Goal: Task Accomplishment & Management: Manage account settings

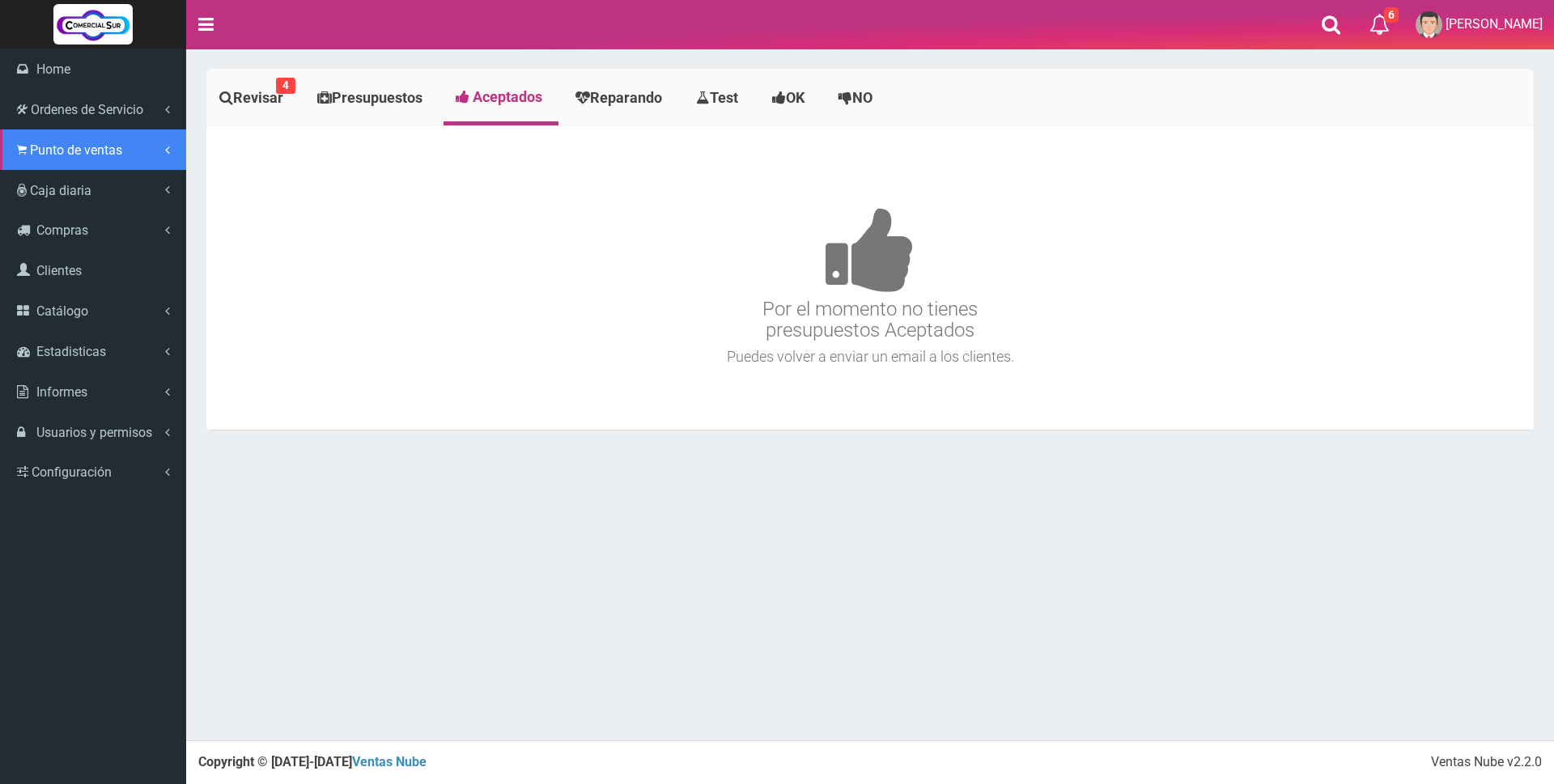
click at [61, 147] on span "Punto de ventas" at bounding box center [76, 151] width 92 height 16
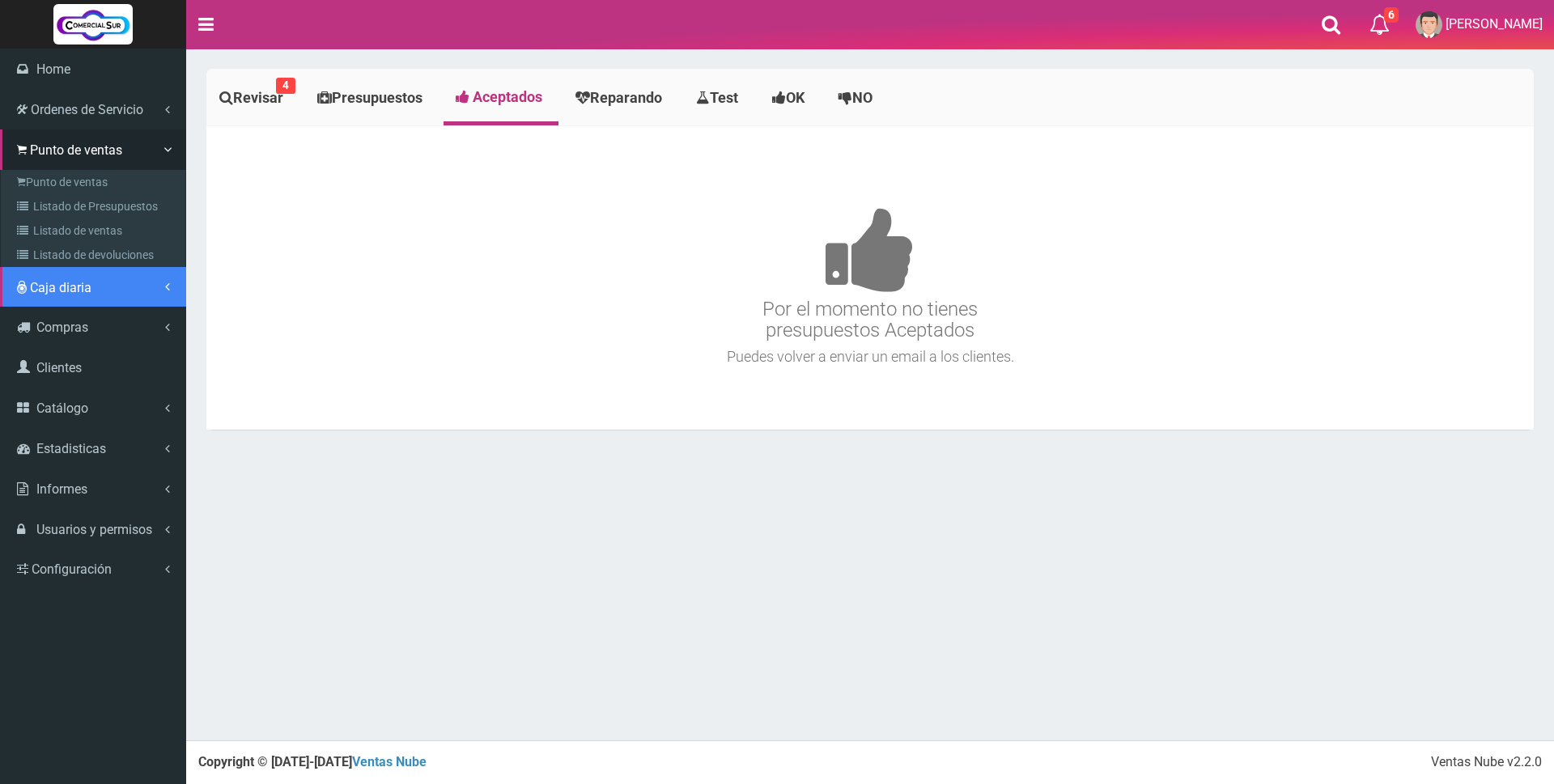
click at [57, 281] on span "Caja diaria" at bounding box center [60, 288] width 61 height 16
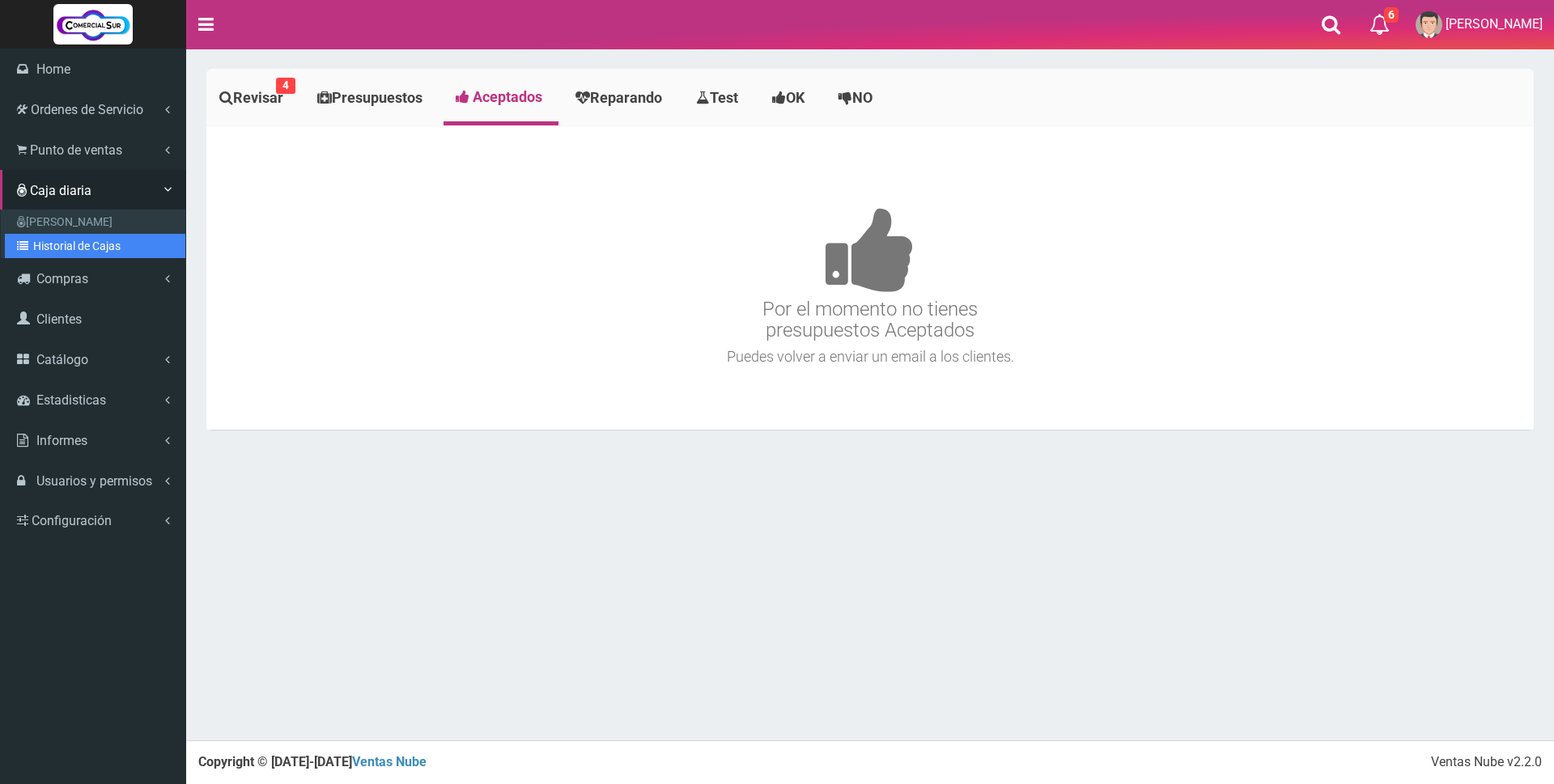
click at [57, 254] on link "Historial de Cajas" at bounding box center [95, 246] width 181 height 24
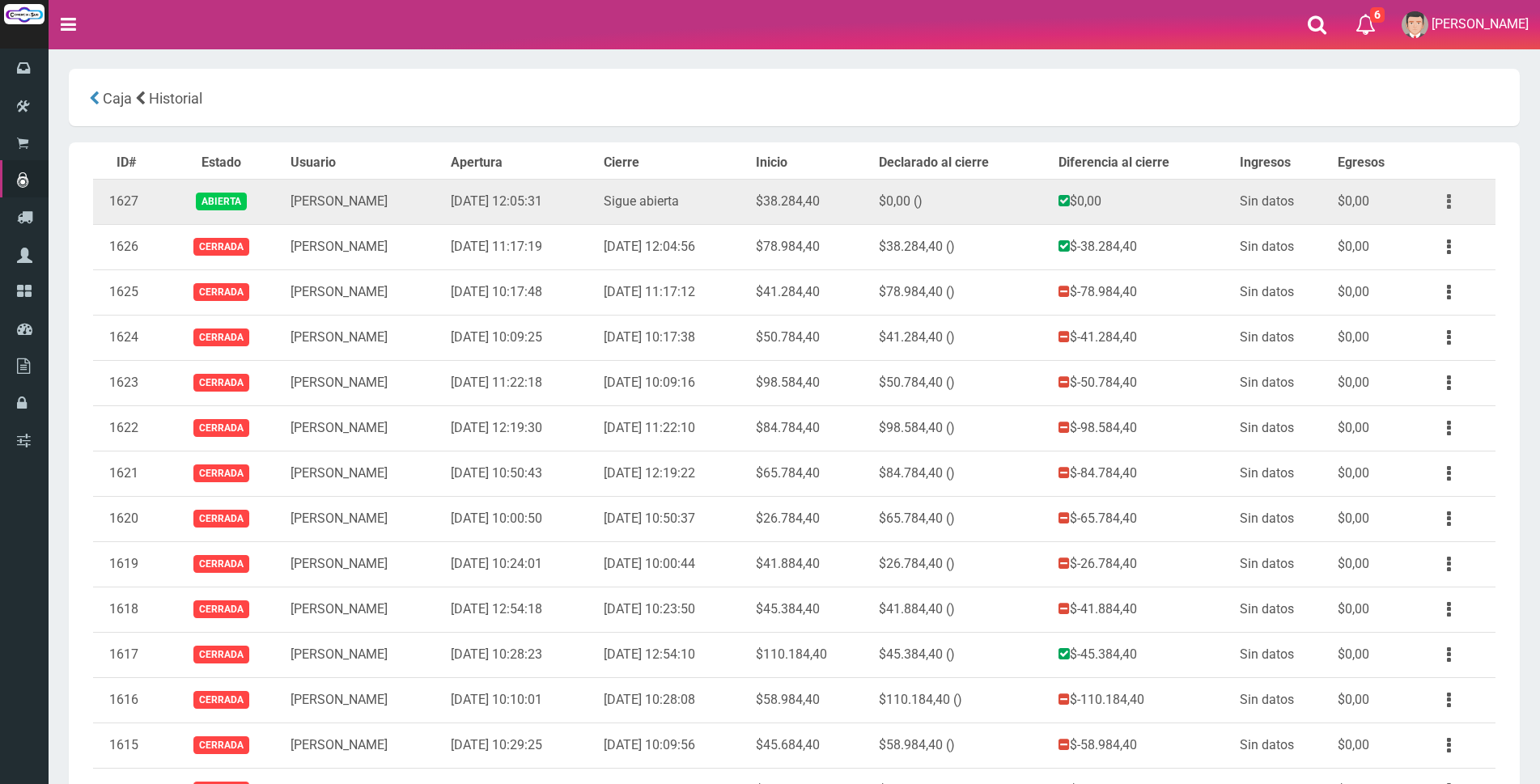
click at [1449, 203] on icon "button" at bounding box center [1450, 201] width 4 height 28
click at [1433, 246] on link "Ver" at bounding box center [1403, 241] width 128 height 36
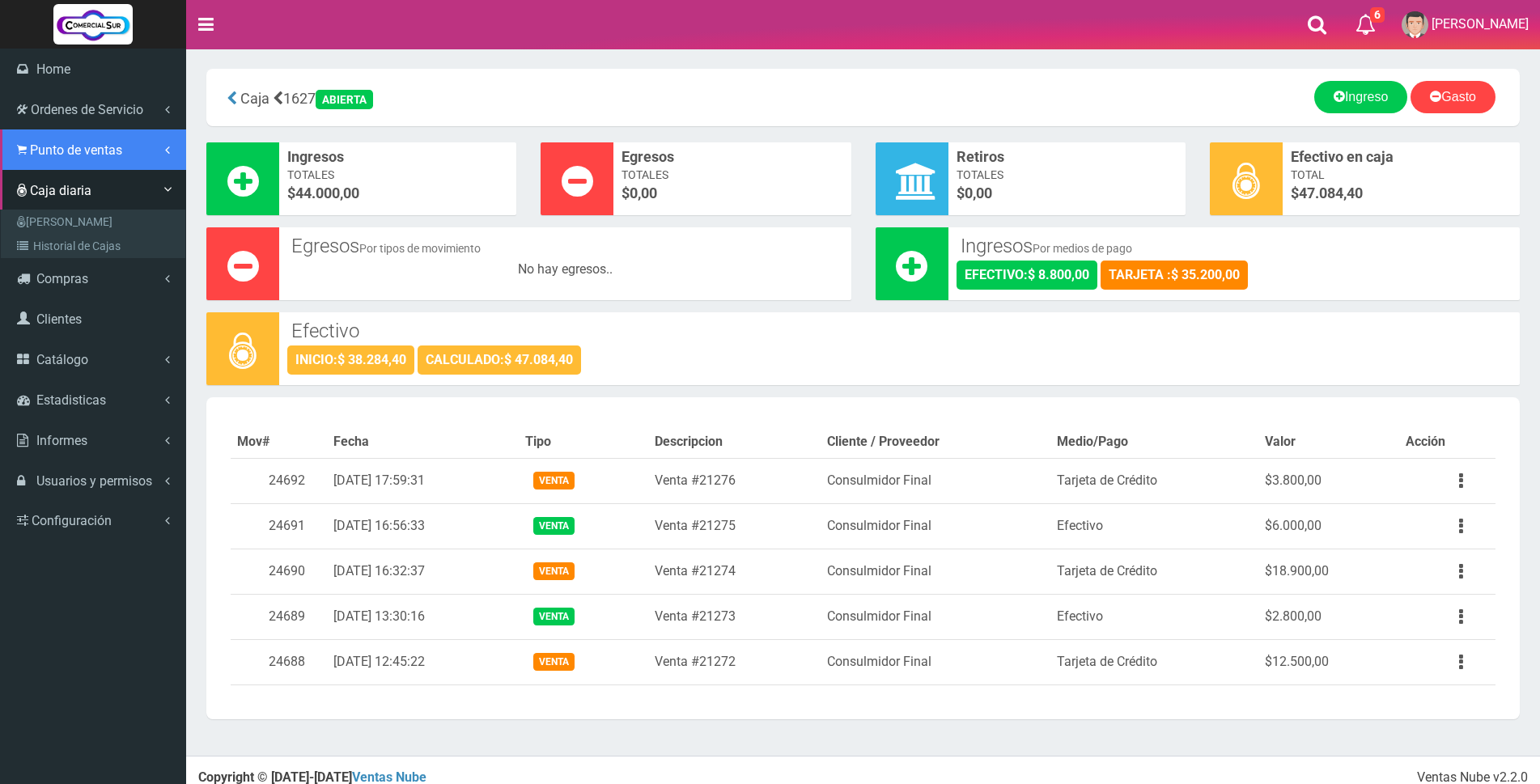
click at [36, 146] on span "Punto de ventas" at bounding box center [76, 151] width 92 height 16
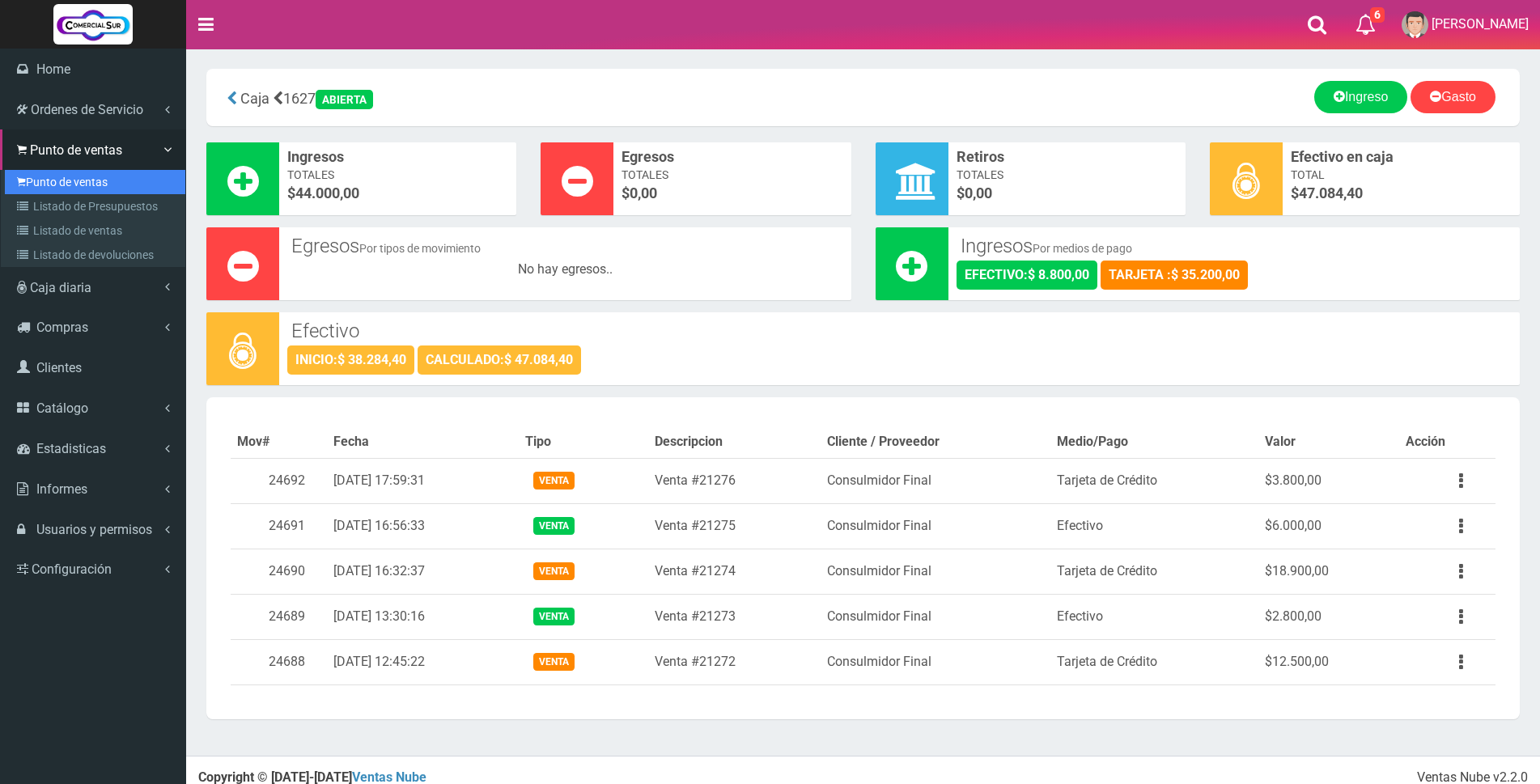
click at [39, 182] on link "Punto de ventas" at bounding box center [95, 182] width 181 height 24
click at [67, 187] on link "Punto de ventas" at bounding box center [95, 182] width 181 height 24
click at [55, 179] on link "Punto de ventas" at bounding box center [95, 182] width 181 height 24
click at [77, 184] on link "Punto de ventas" at bounding box center [95, 182] width 181 height 24
click at [61, 177] on link "Punto de ventas" at bounding box center [95, 182] width 181 height 24
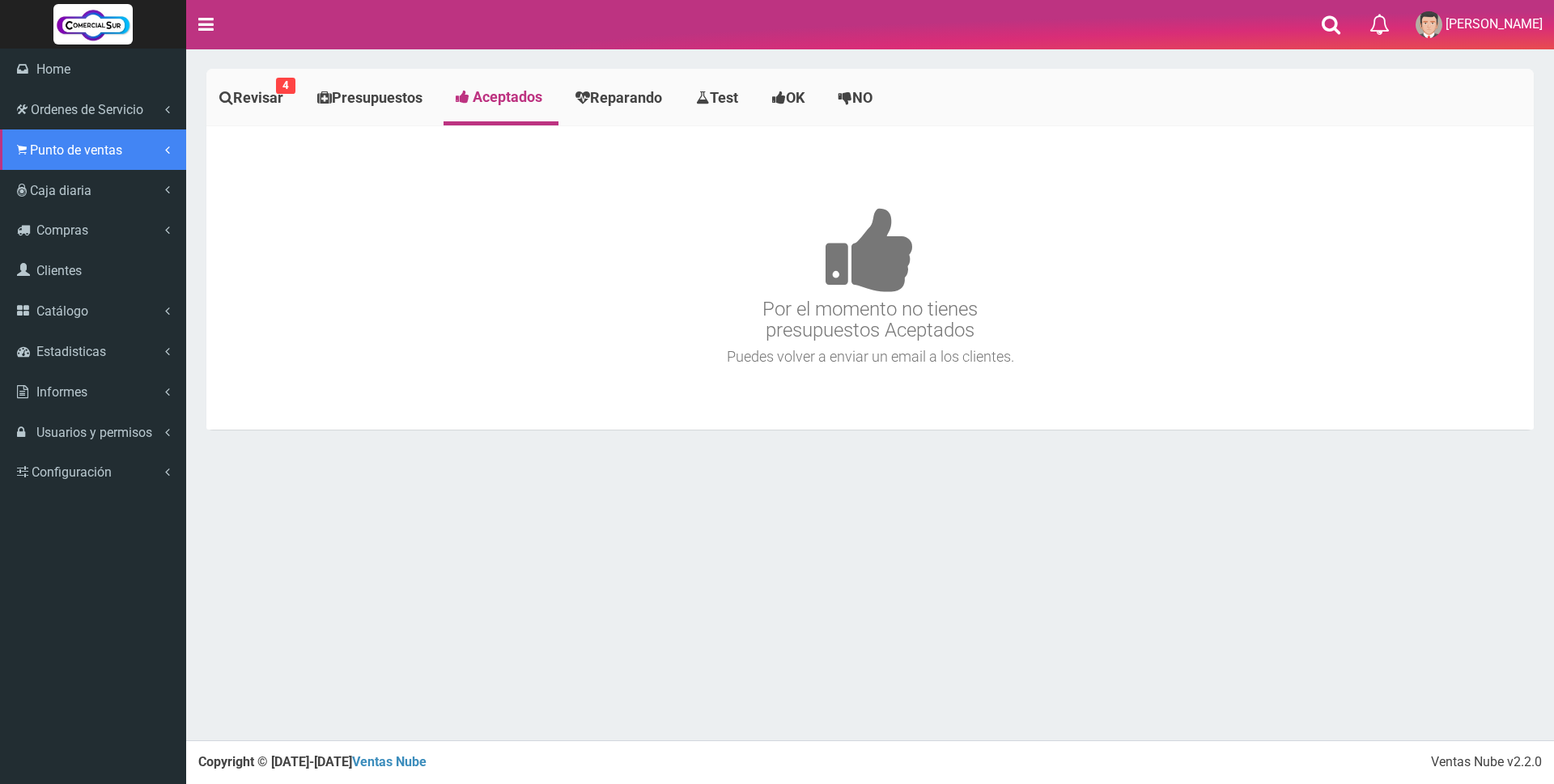
click at [43, 143] on span "Punto de ventas" at bounding box center [76, 151] width 92 height 16
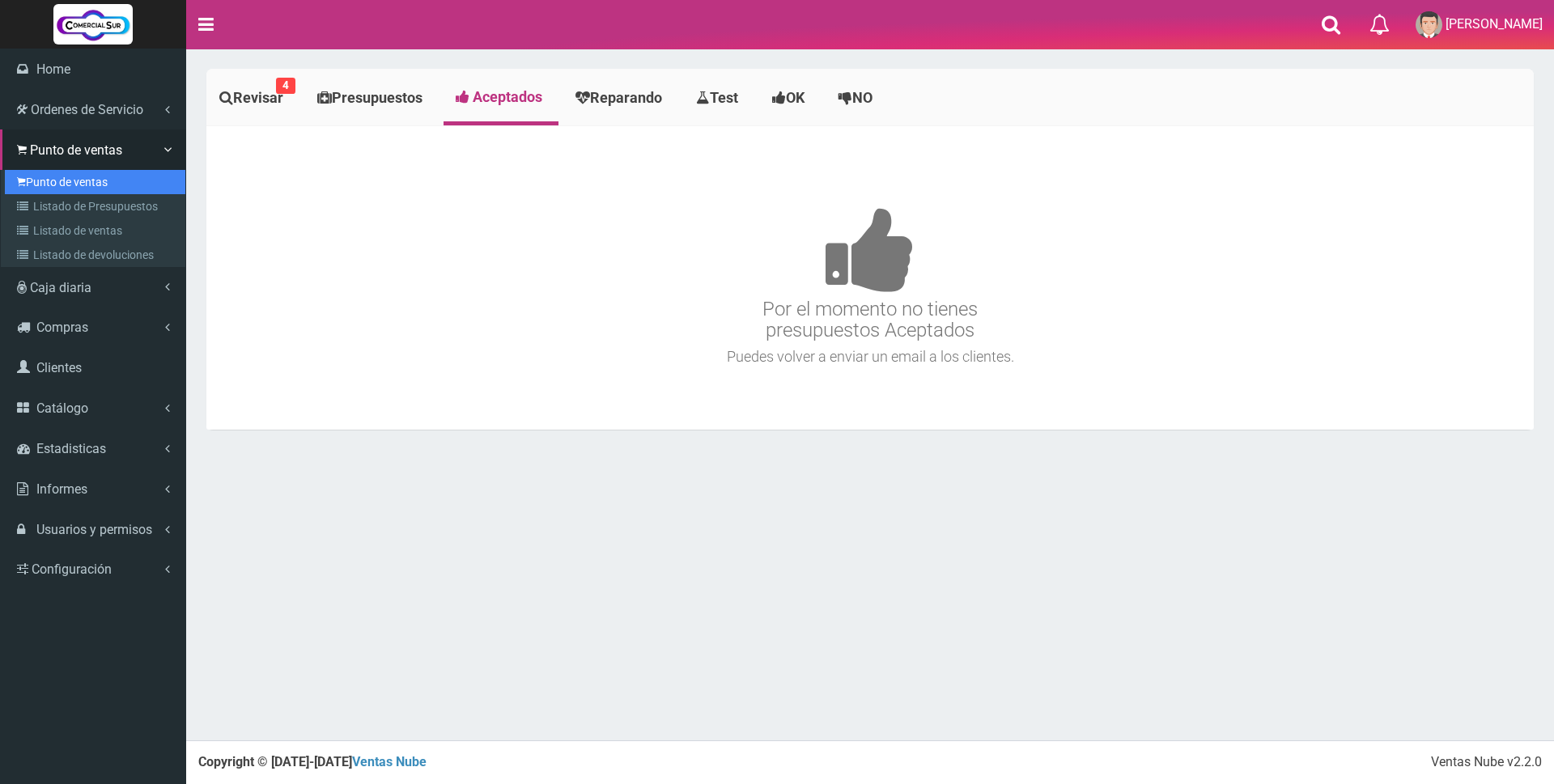
click at [46, 183] on link "Punto de ventas" at bounding box center [95, 182] width 181 height 24
click at [42, 181] on link "Punto de ventas" at bounding box center [95, 182] width 181 height 24
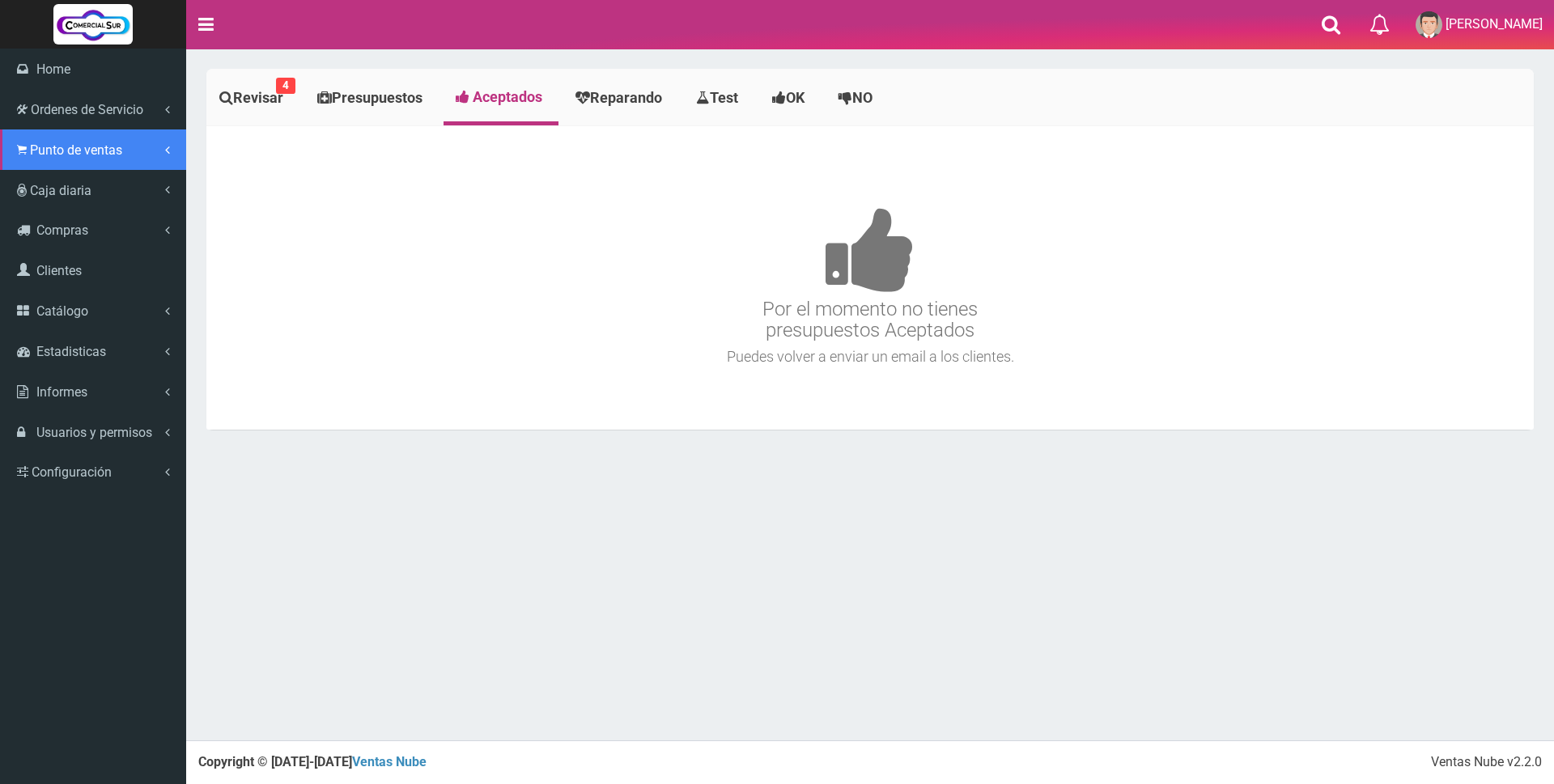
click at [42, 153] on span "Punto de ventas" at bounding box center [76, 151] width 92 height 16
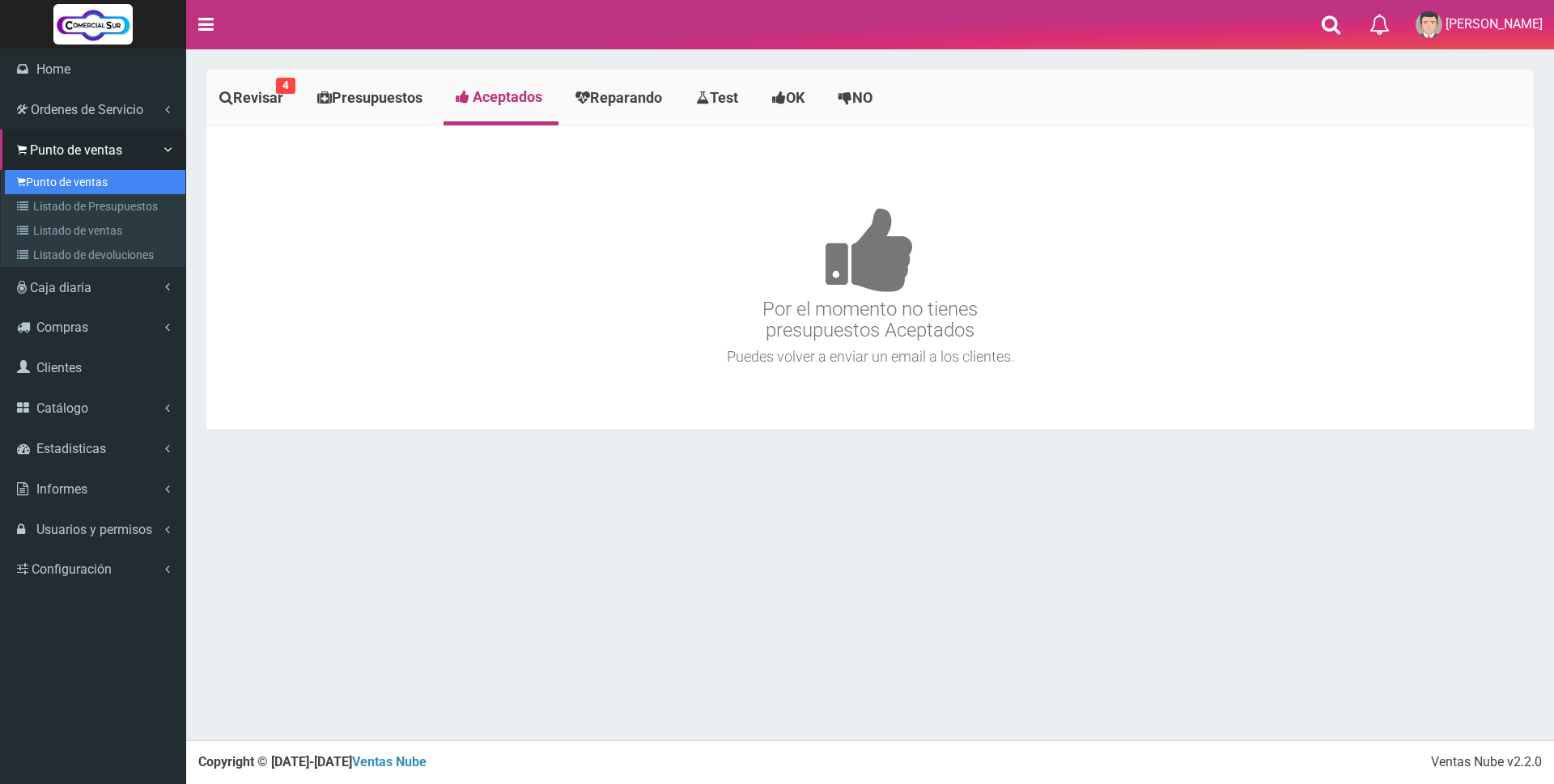
click at [42, 182] on link "Punto de ventas" at bounding box center [95, 182] width 181 height 24
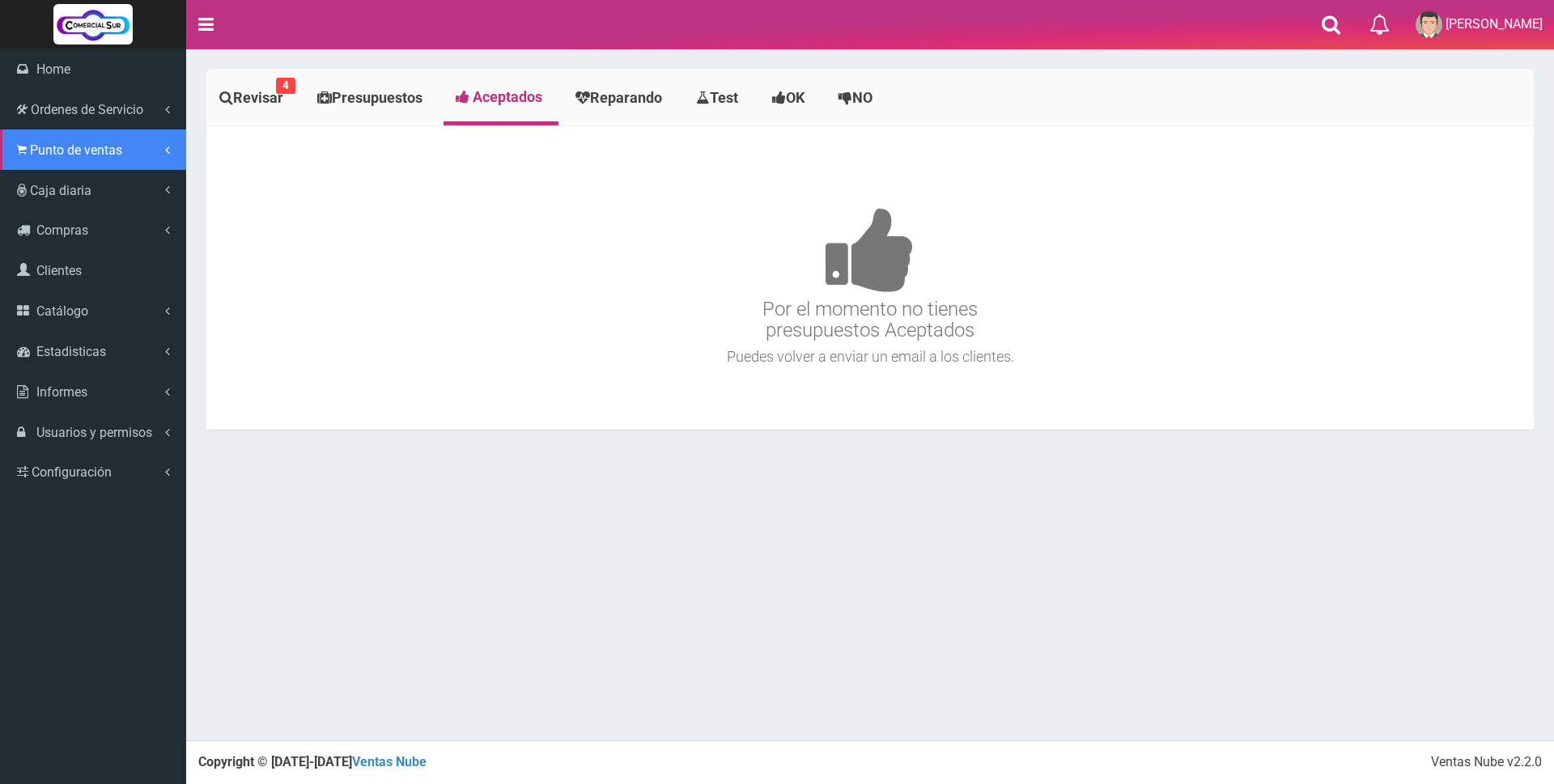
click at [70, 151] on span "Punto de ventas" at bounding box center [76, 151] width 92 height 16
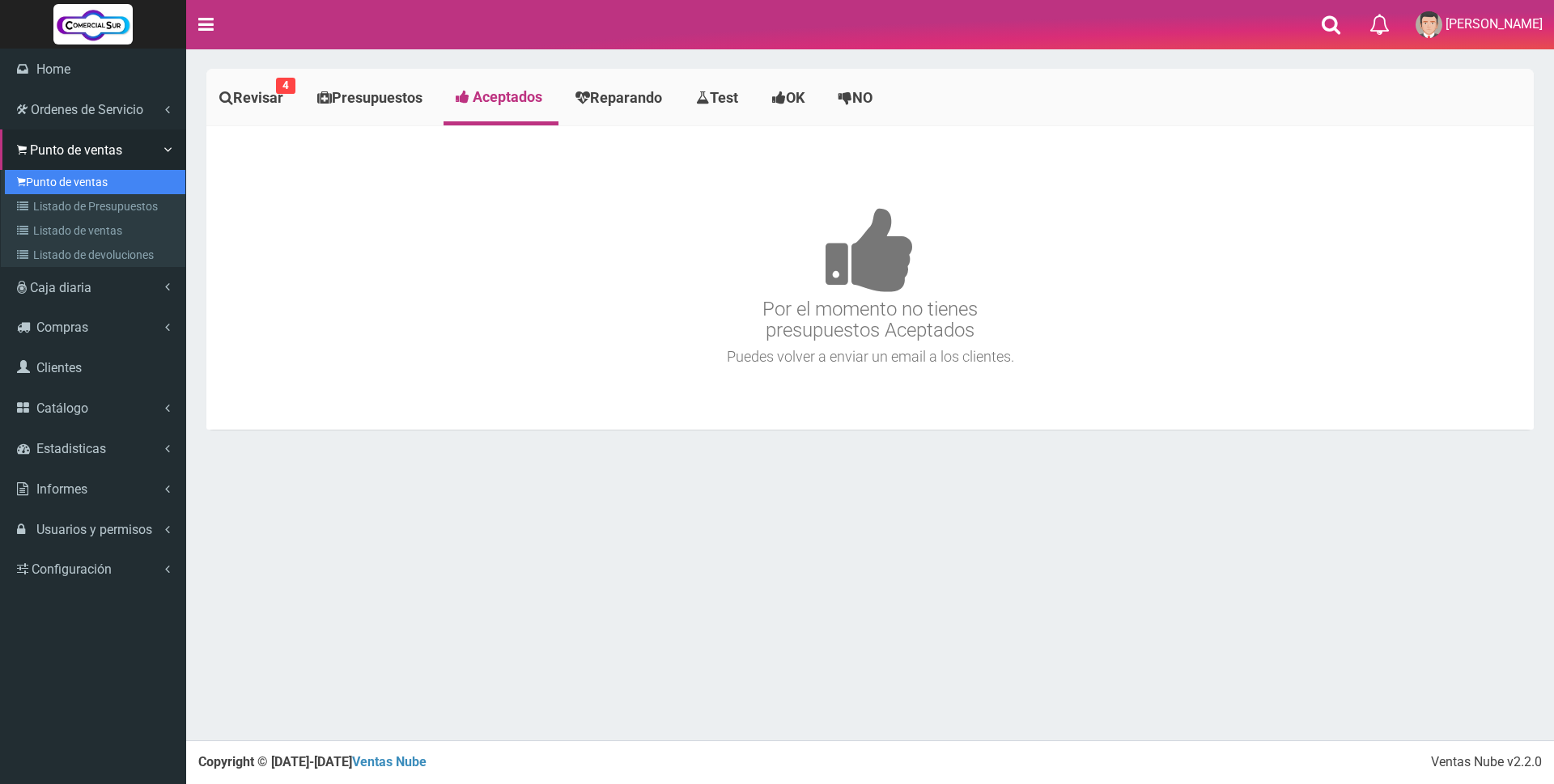
click at [67, 182] on link "Punto de ventas" at bounding box center [95, 182] width 181 height 24
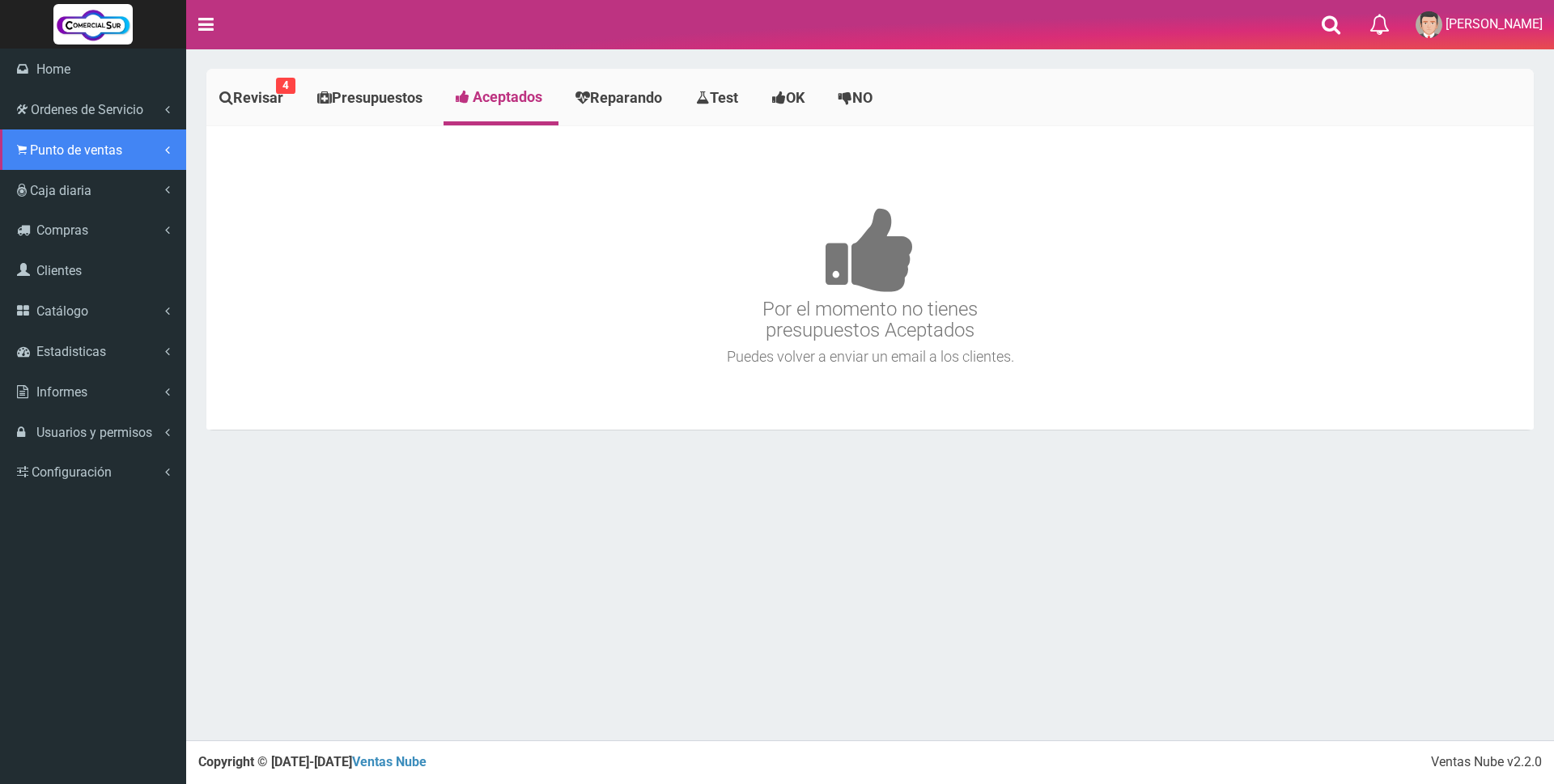
click at [85, 151] on span "Punto de ventas" at bounding box center [76, 151] width 92 height 16
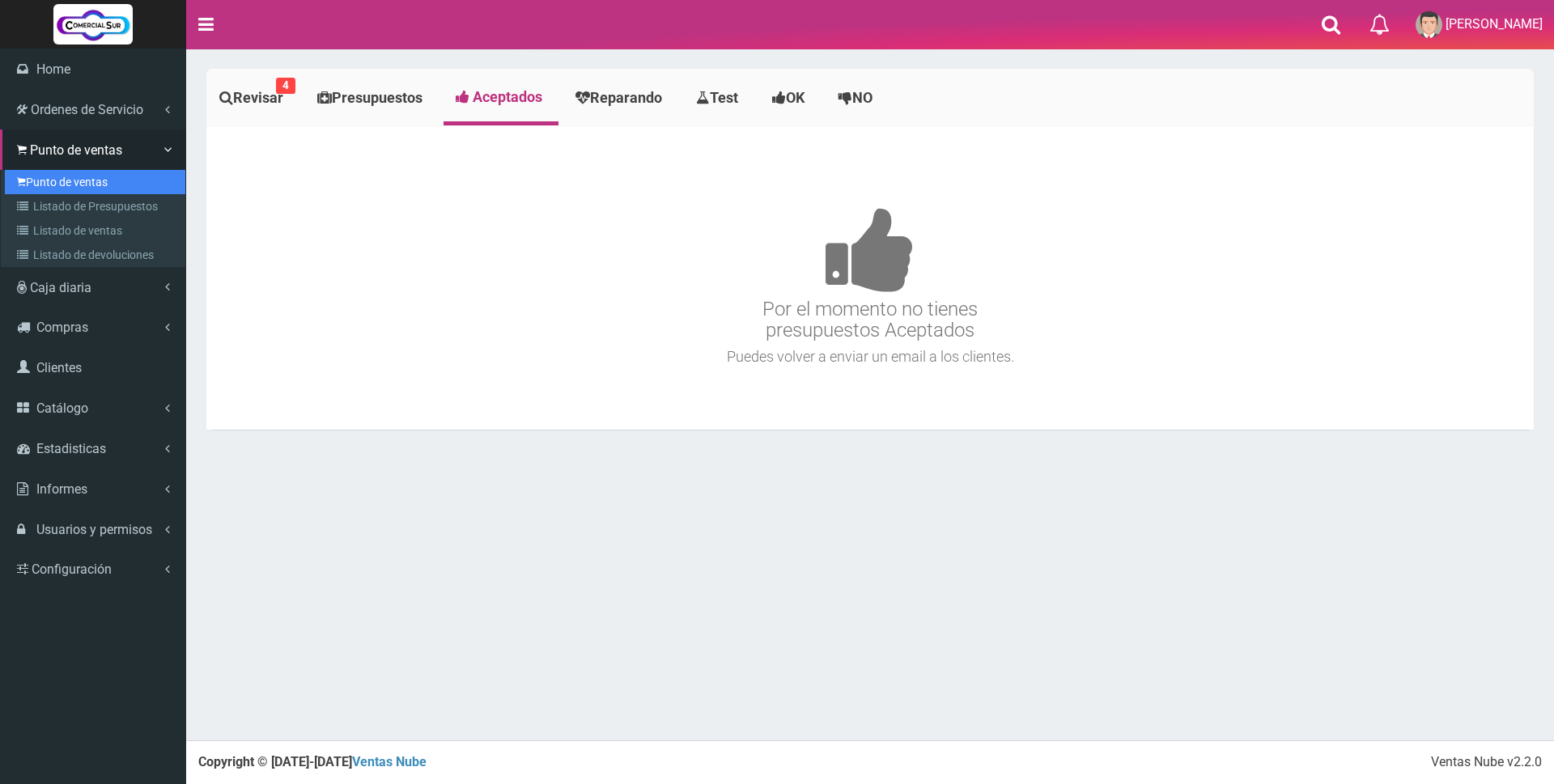
click at [75, 184] on link "Punto de ventas" at bounding box center [95, 182] width 181 height 24
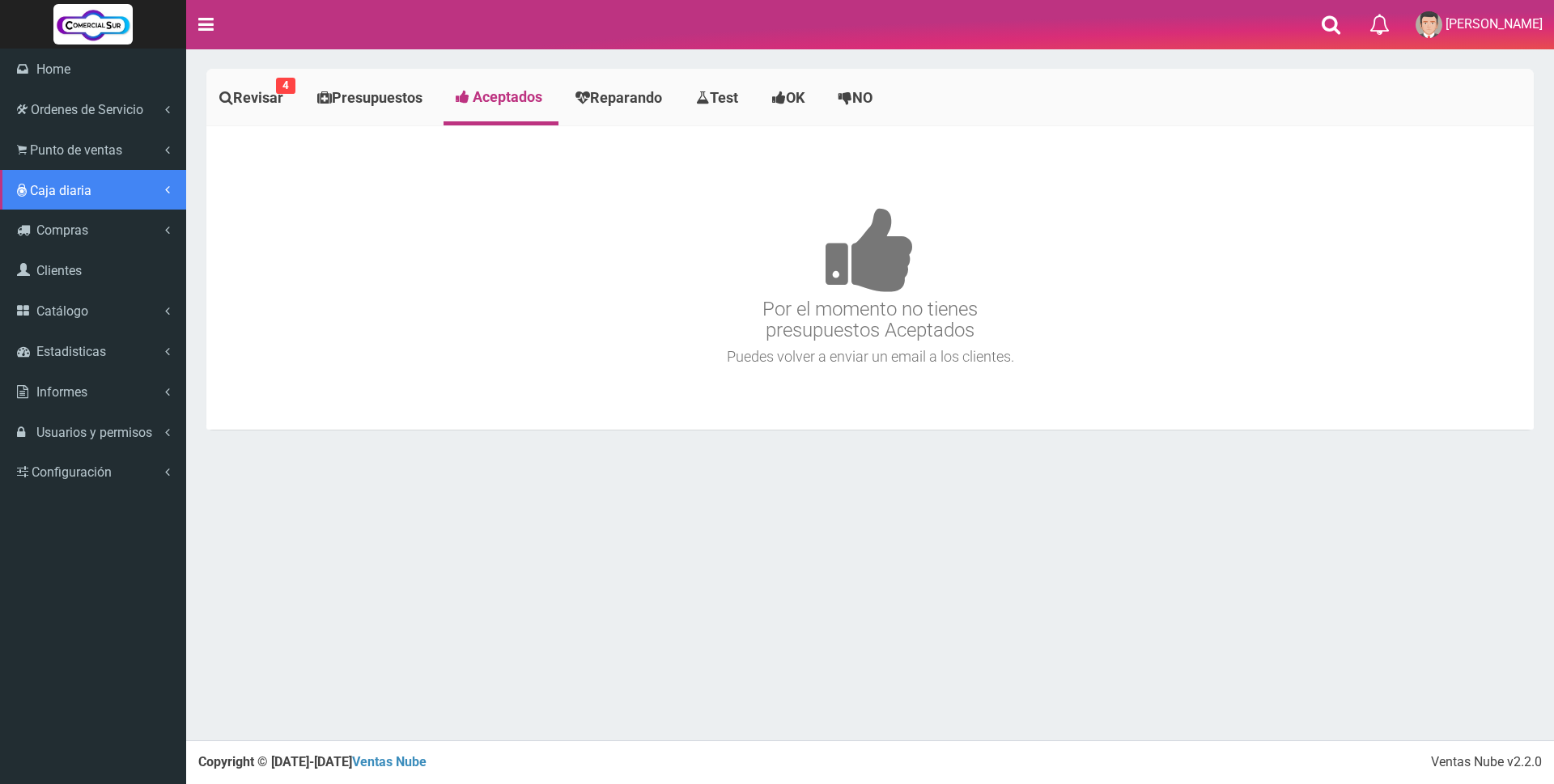
click at [58, 189] on span "Caja diaria" at bounding box center [60, 190] width 61 height 16
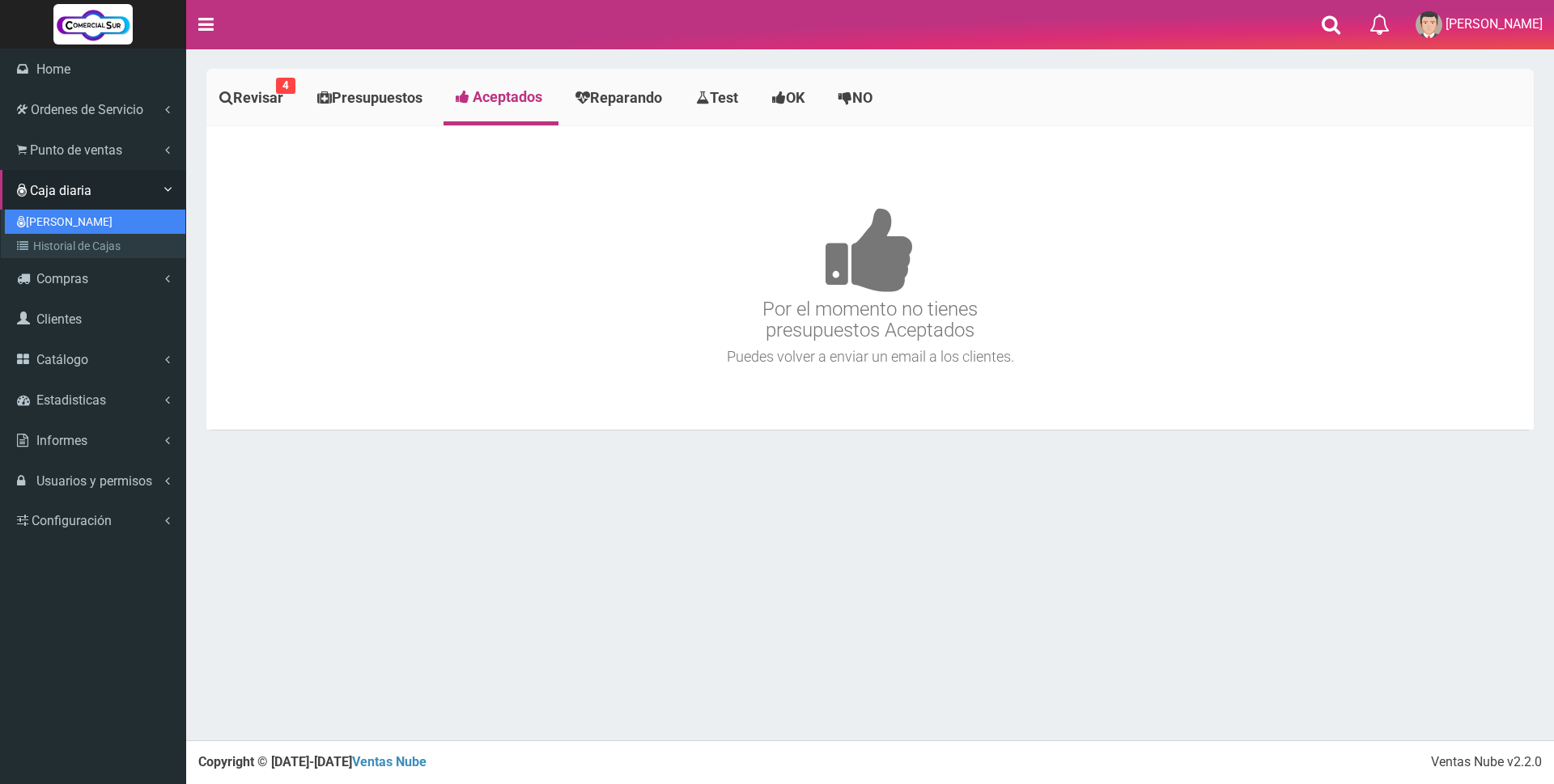
click at [58, 220] on link "[PERSON_NAME]" at bounding box center [95, 222] width 181 height 24
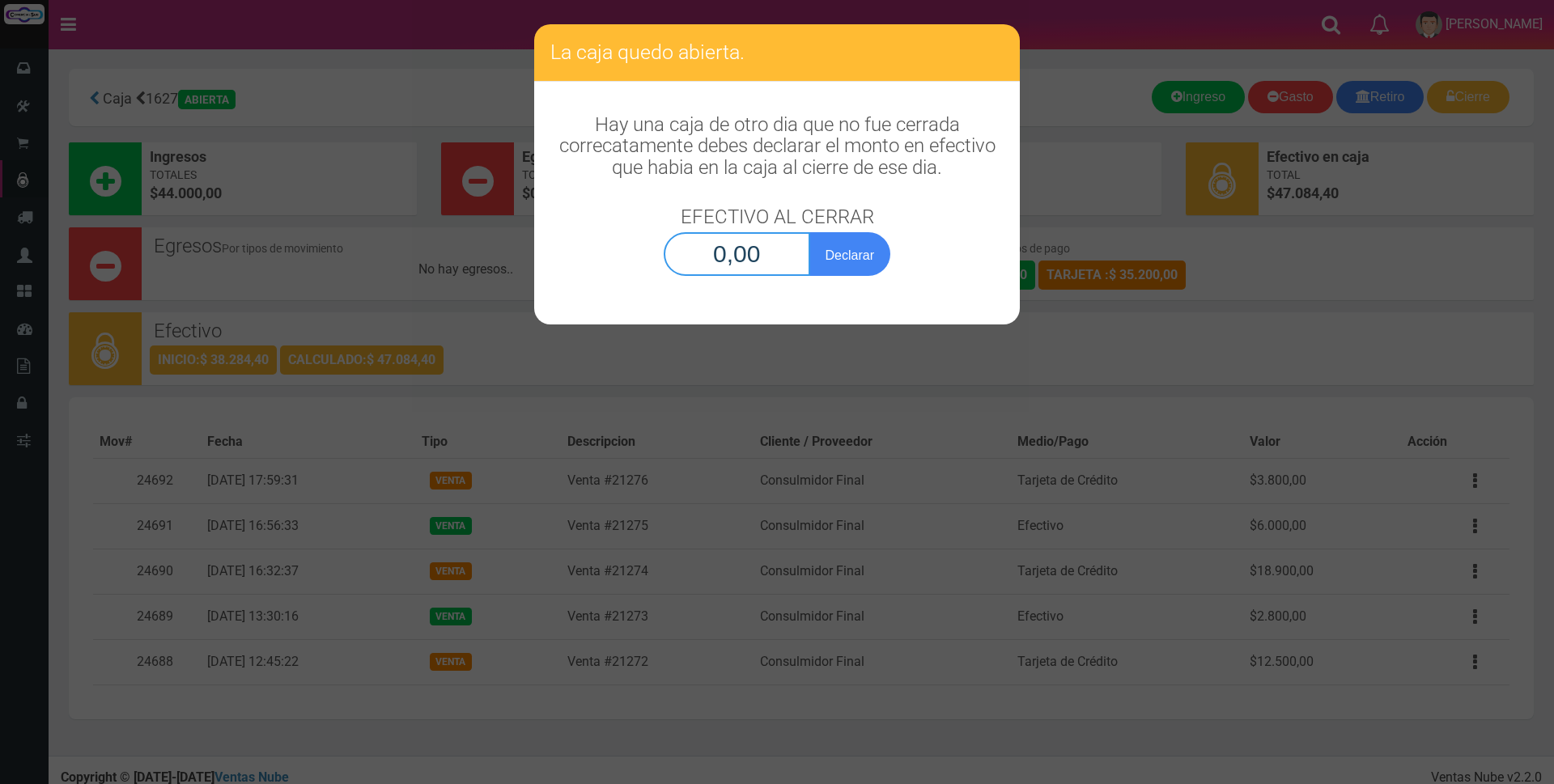
click at [692, 245] on input "0,00" at bounding box center [737, 254] width 147 height 44
type input "47.084,40"
click at [881, 250] on button "Declarar" at bounding box center [849, 254] width 81 height 44
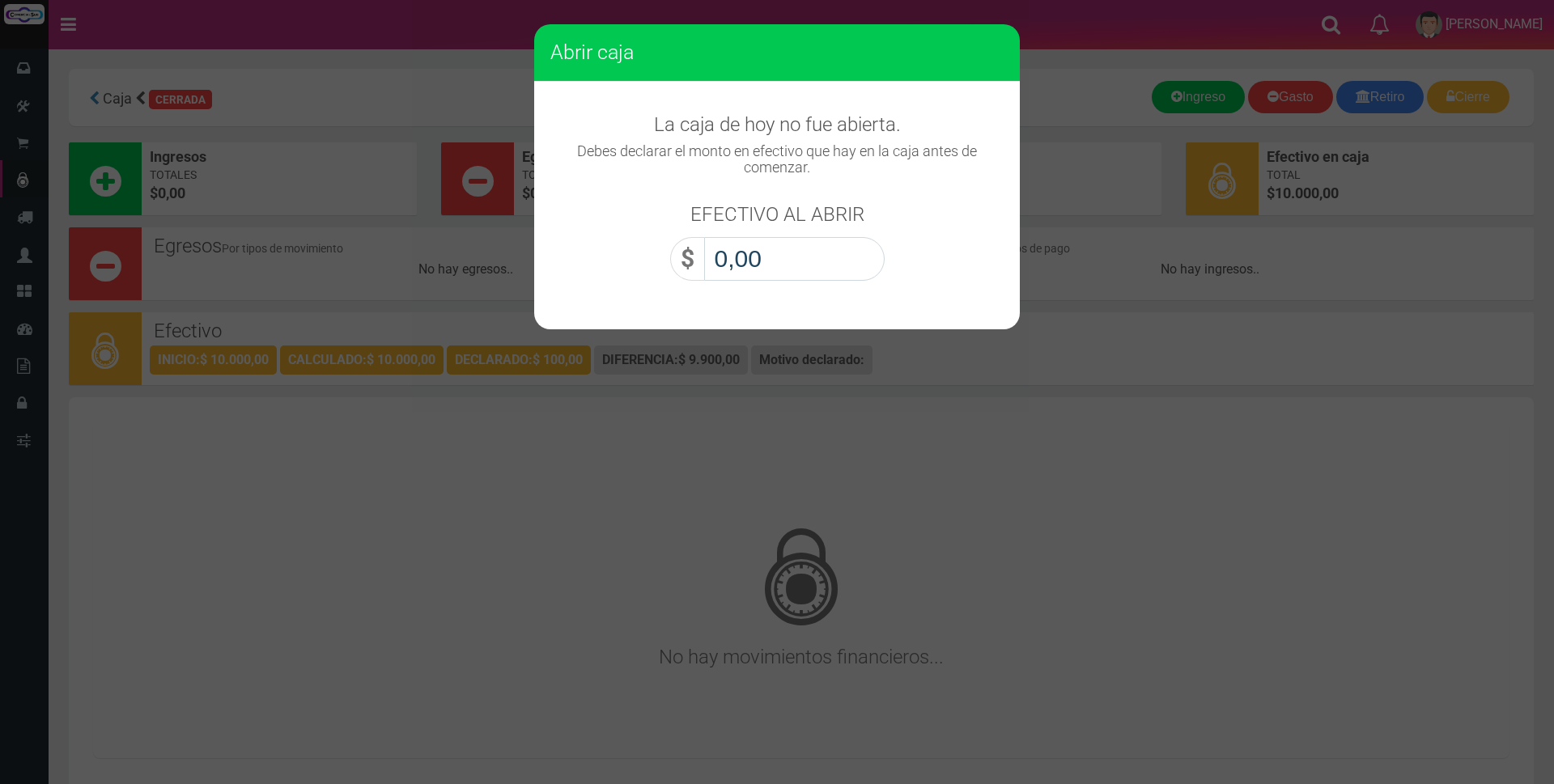
click at [808, 246] on input "0,00" at bounding box center [795, 258] width 181 height 44
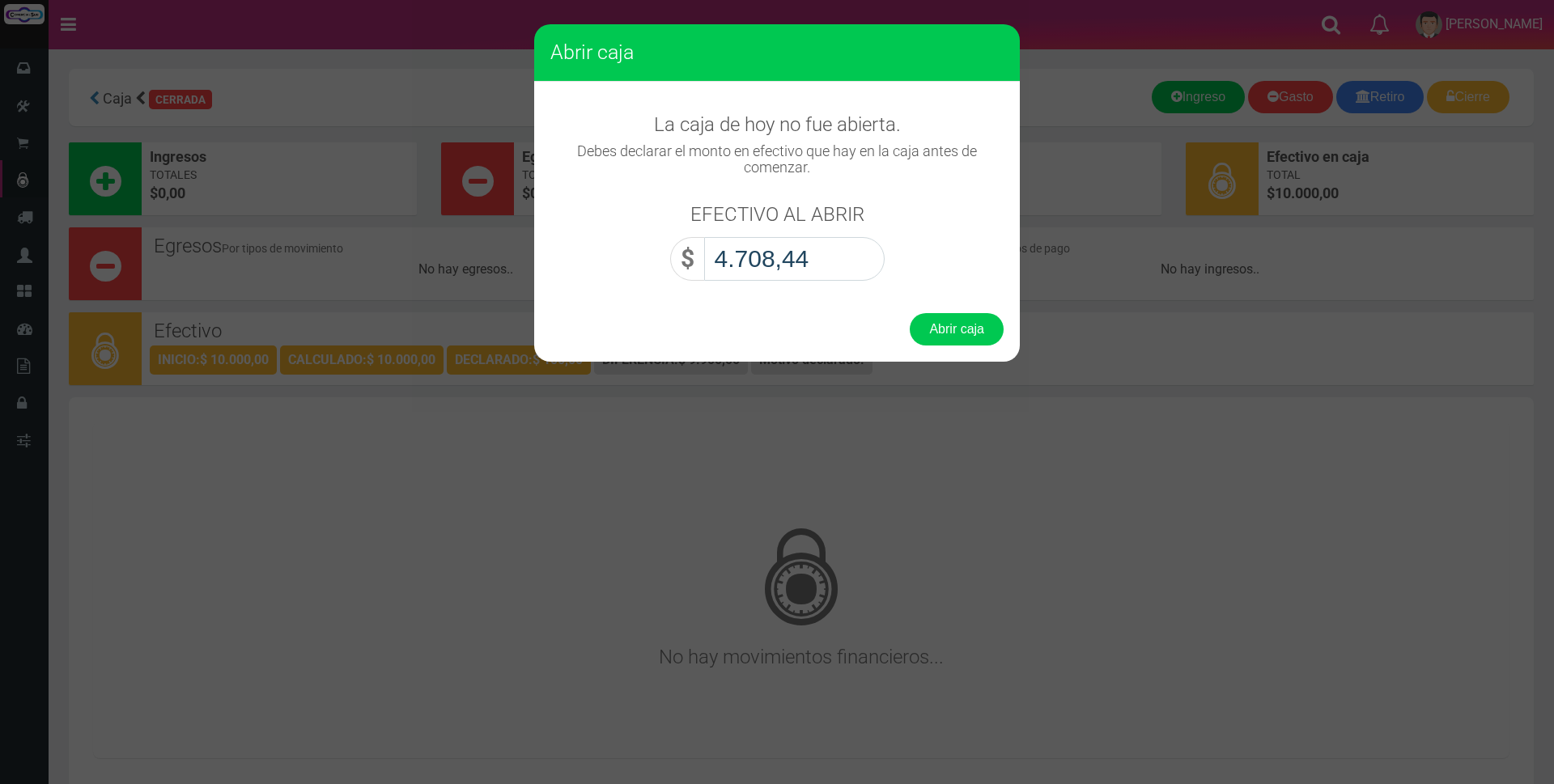
type input "47.084,40"
click at [971, 334] on button "Abrir caja" at bounding box center [956, 328] width 94 height 32
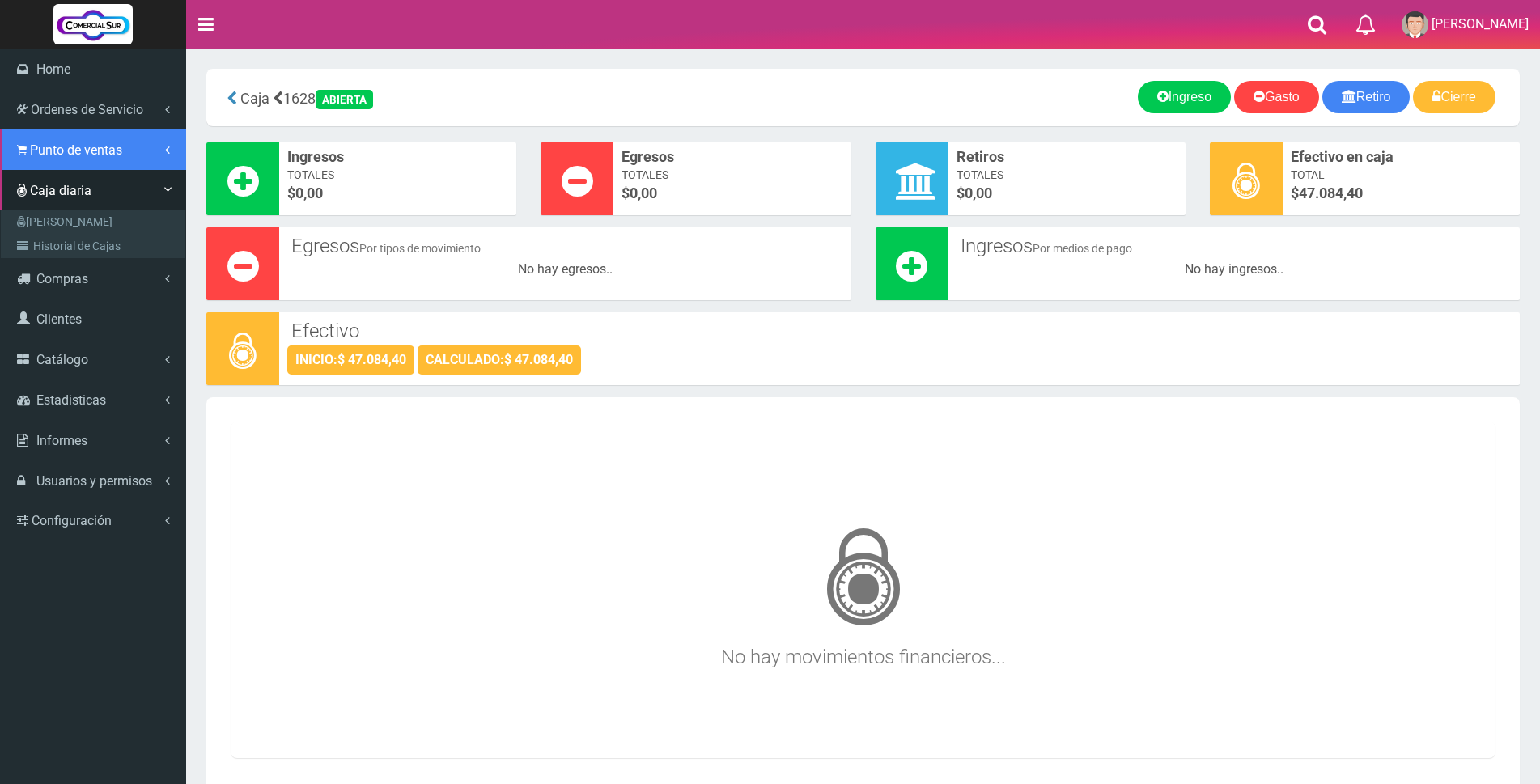
click at [90, 153] on span "Punto de ventas" at bounding box center [76, 151] width 92 height 16
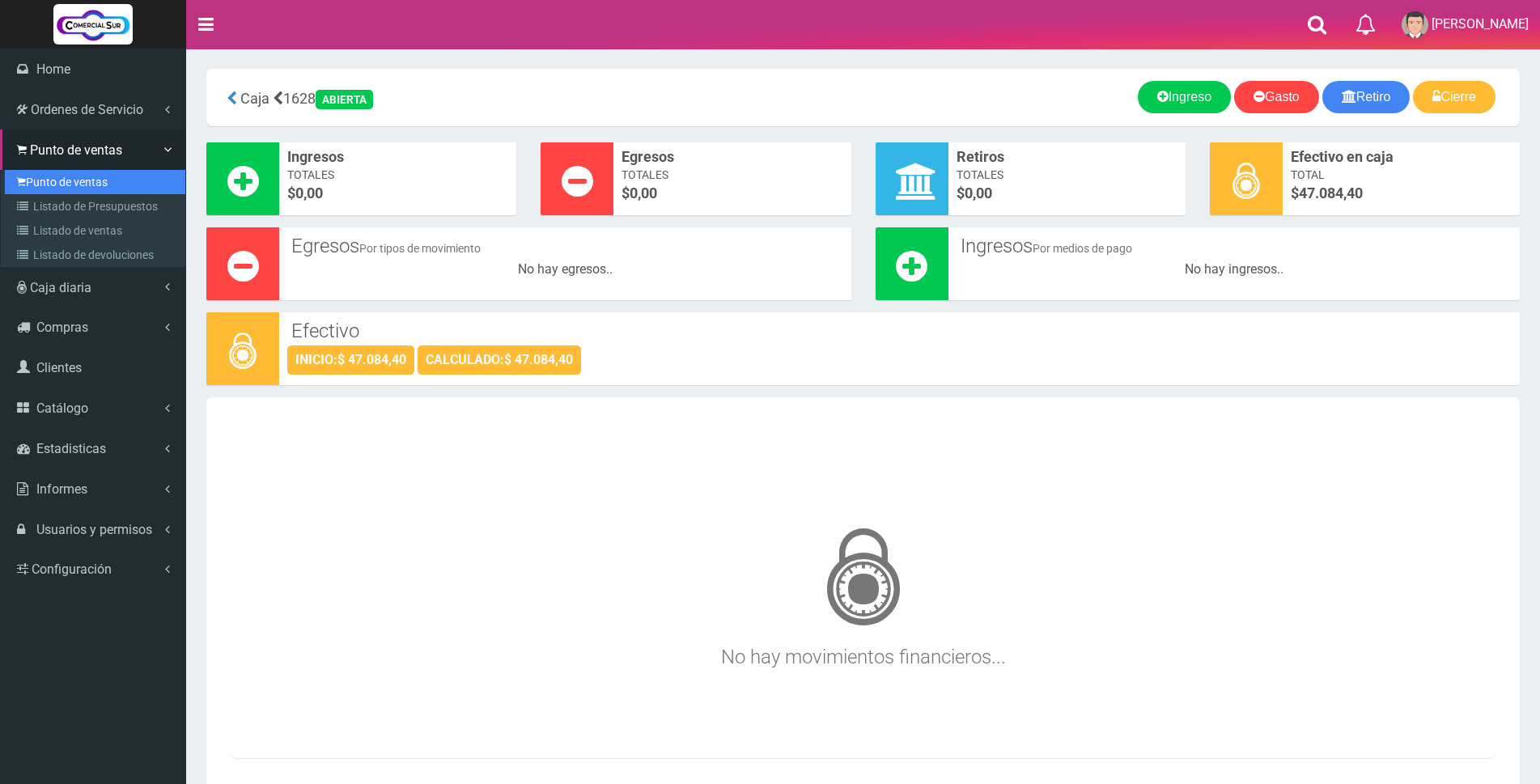
click at [83, 187] on link "Punto de ventas" at bounding box center [95, 182] width 181 height 24
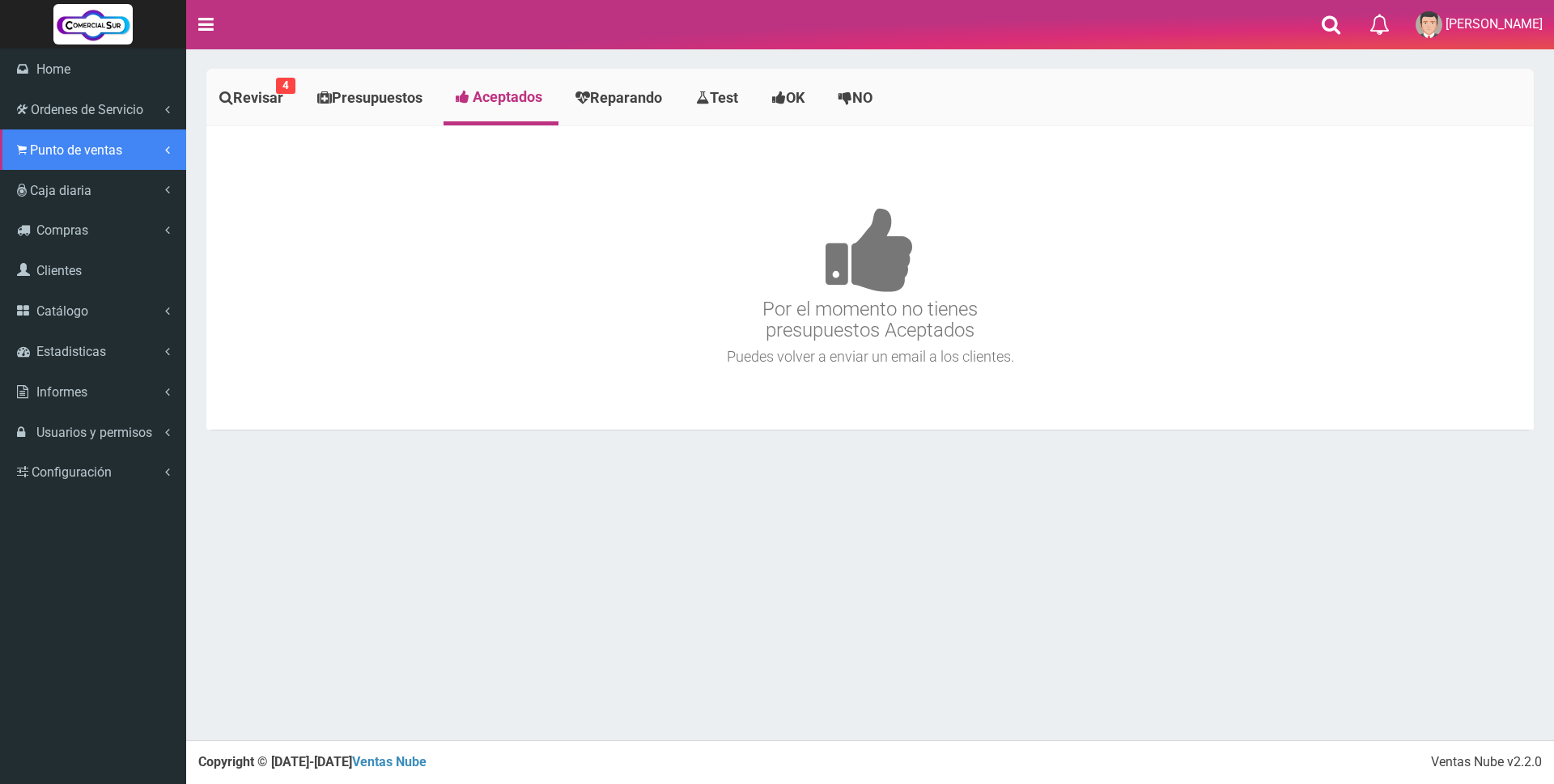
click at [55, 148] on span "Punto de ventas" at bounding box center [76, 151] width 92 height 16
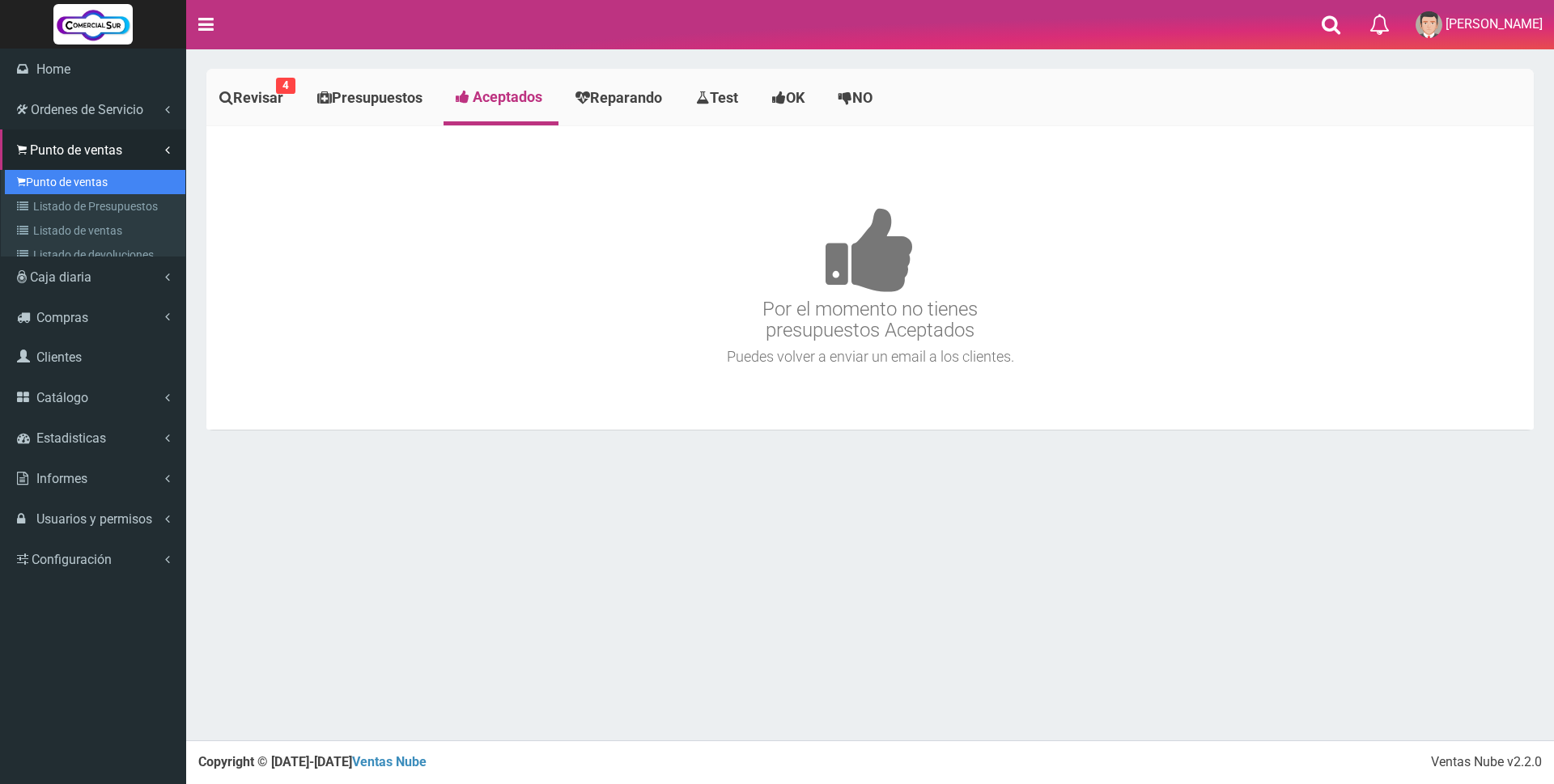
click at [54, 174] on link "Punto de ventas" at bounding box center [95, 182] width 181 height 24
